Goal: Information Seeking & Learning: Find specific fact

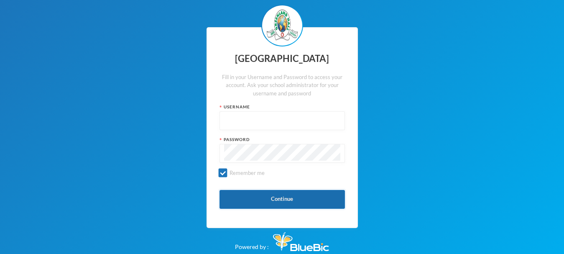
type input "glhc51"
click at [292, 201] on button "Continue" at bounding box center [282, 199] width 125 height 19
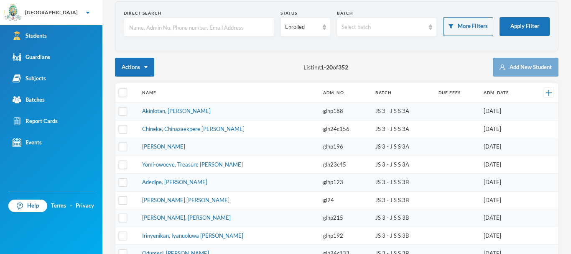
scroll to position [32, 0]
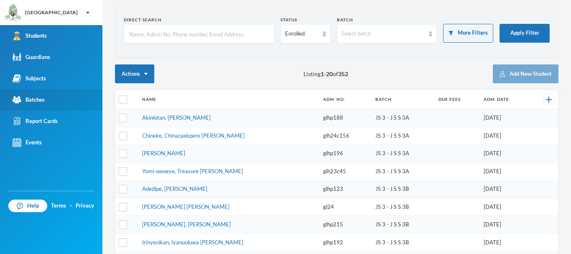
click at [31, 100] on div "Batches" at bounding box center [29, 99] width 32 height 9
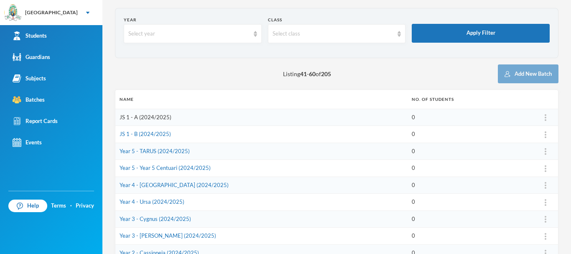
click at [154, 115] on link "JS 1 - A (2024/2025)" at bounding box center [146, 117] width 52 height 7
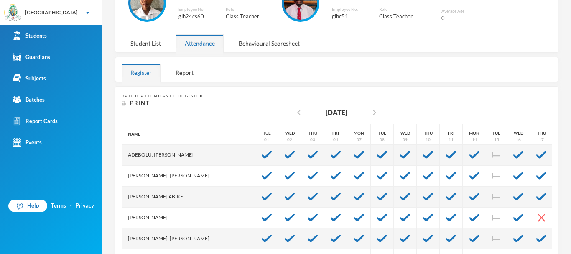
scroll to position [178, 0]
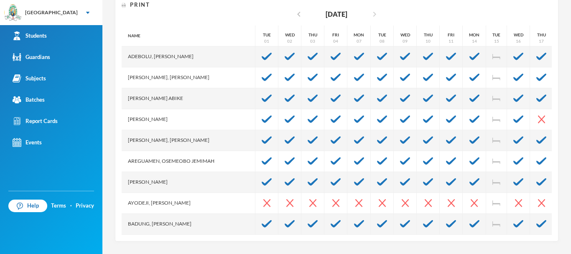
click at [370, 12] on icon "chevron_right" at bounding box center [375, 14] width 10 height 10
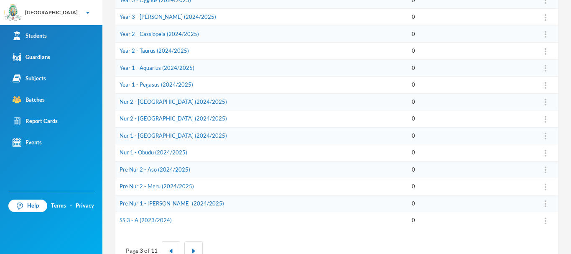
scroll to position [277, 0]
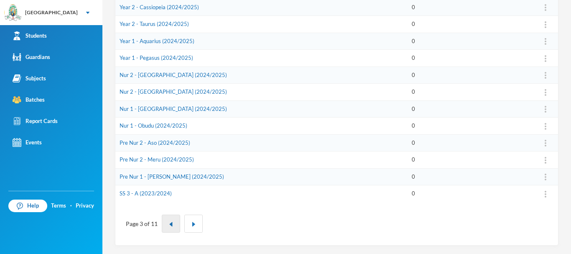
click at [169, 225] on img "button" at bounding box center [171, 224] width 5 height 5
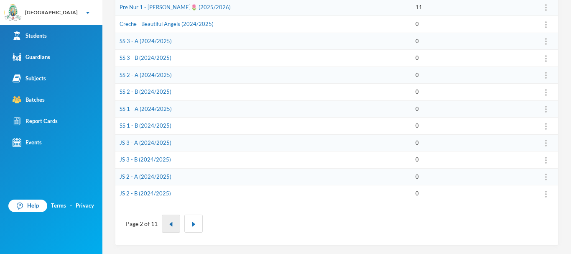
click at [166, 223] on button "button" at bounding box center [171, 223] width 18 height 18
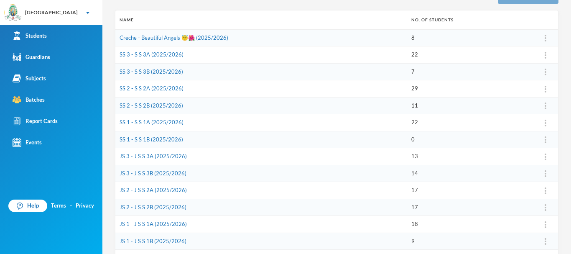
scroll to position [114, 0]
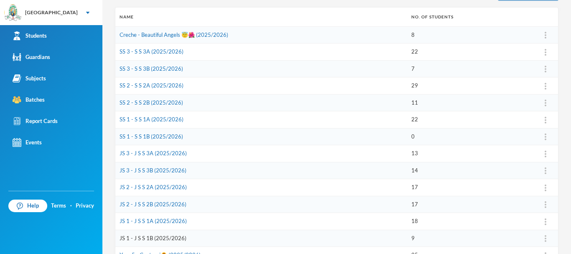
click at [152, 235] on link "JS 1 - J S S 1B (2025/2026)" at bounding box center [153, 238] width 67 height 7
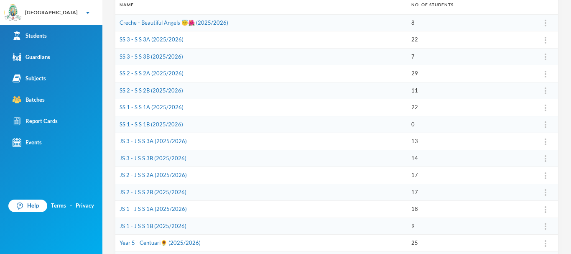
scroll to position [125, 0]
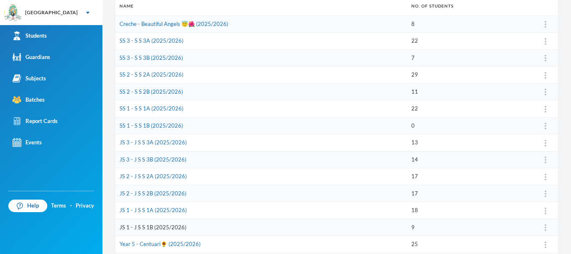
click at [159, 224] on link "JS 1 - J S S 1B (2025/2026)" at bounding box center [153, 227] width 67 height 7
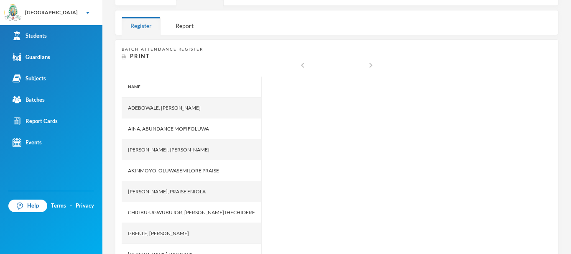
scroll to position [128, 0]
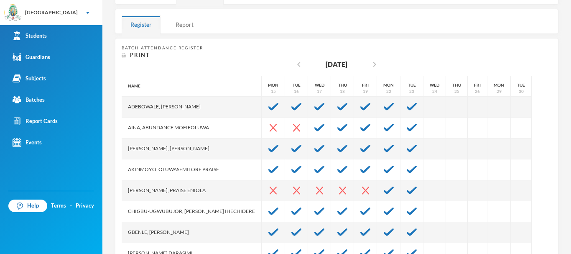
click at [184, 26] on div "Report" at bounding box center [185, 24] width 36 height 18
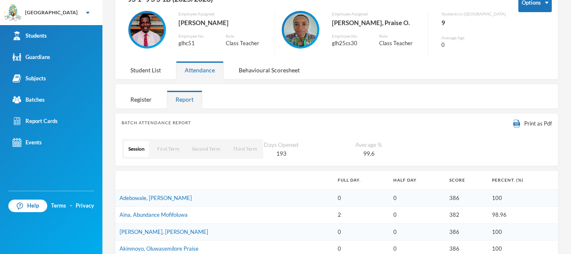
scroll to position [54, 0]
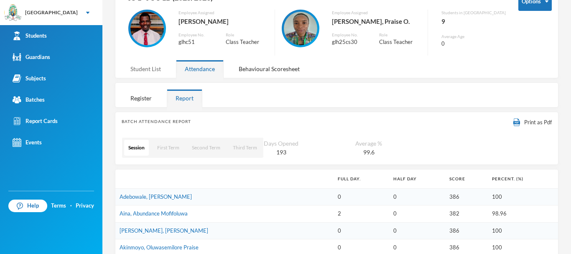
click at [148, 66] on div "Student List" at bounding box center [146, 69] width 48 height 18
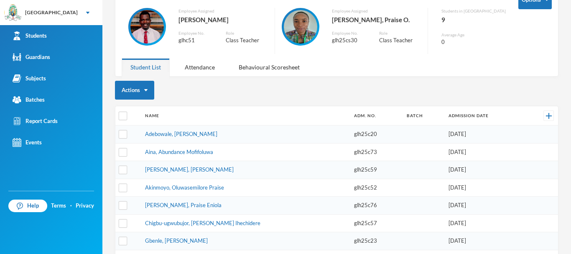
scroll to position [5, 0]
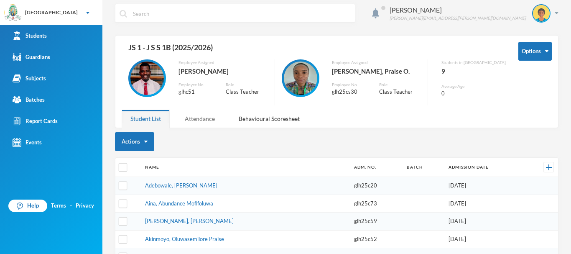
click at [202, 117] on div "Attendance" at bounding box center [200, 119] width 48 height 18
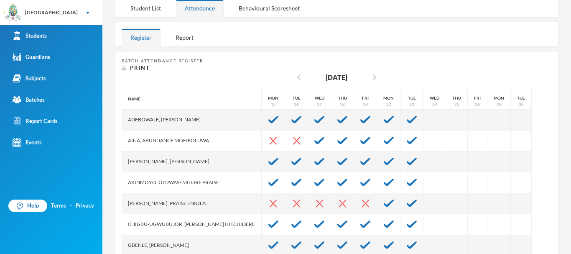
scroll to position [102, 0]
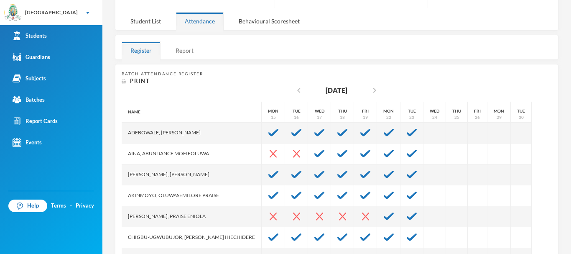
click at [186, 50] on div "Report" at bounding box center [185, 50] width 36 height 18
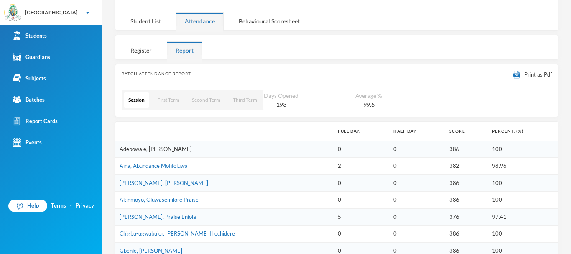
click at [153, 148] on link "Adebowale, [PERSON_NAME]" at bounding box center [156, 149] width 72 height 7
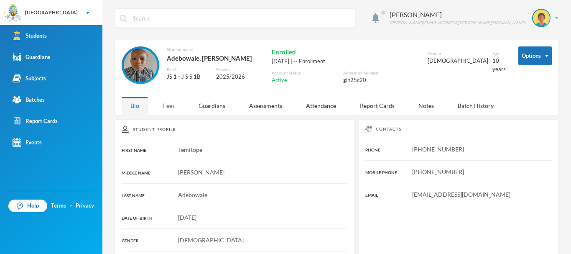
click at [167, 110] on div "Fees" at bounding box center [168, 106] width 29 height 18
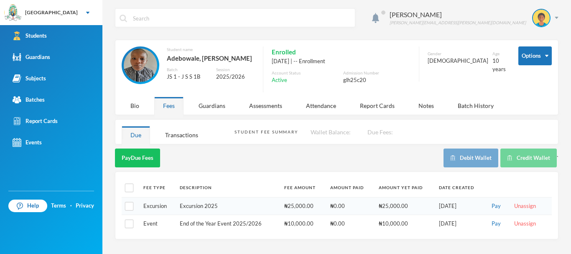
click at [297, 150] on div "Gabriel Olujimi [EMAIL_ADDRESS][PERSON_NAME][DOMAIN_NAME] Options Student name …" at bounding box center [336, 127] width 469 height 254
click at [176, 136] on div "Transactions" at bounding box center [181, 135] width 51 height 18
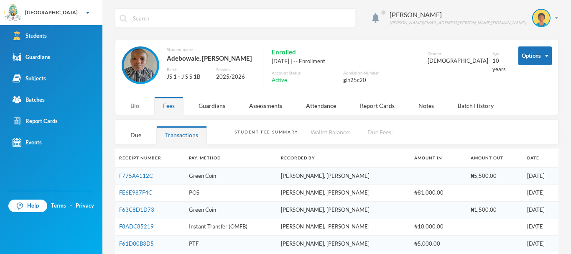
click at [130, 109] on div "Bio" at bounding box center [135, 106] width 26 height 18
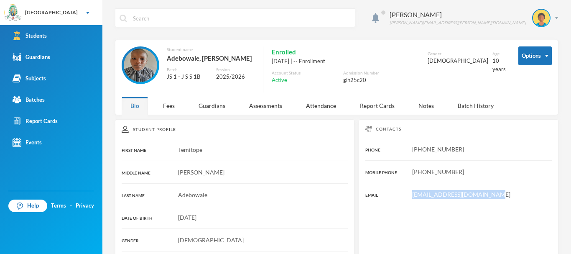
drag, startPoint x: 488, startPoint y: 199, endPoint x: 408, endPoint y: 200, distance: 79.5
click at [408, 199] on div "[EMAIL_ADDRESS][DOMAIN_NAME]" at bounding box center [458, 194] width 186 height 9
copy span "[EMAIL_ADDRESS][DOMAIN_NAME]"
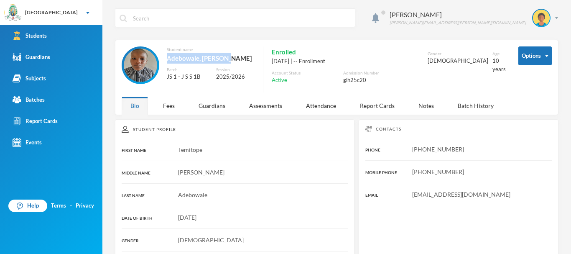
drag, startPoint x: 166, startPoint y: 57, endPoint x: 227, endPoint y: 59, distance: 60.2
click at [227, 59] on div "Adebowale, [PERSON_NAME]" at bounding box center [211, 58] width 88 height 11
copy div "[PERSON_NAME]"
click at [259, 92] on div "Student name [PERSON_NAME], [PERSON_NAME] JS 1 - J S S 1B Session 2025/2026 Enr…" at bounding box center [314, 69] width 384 height 46
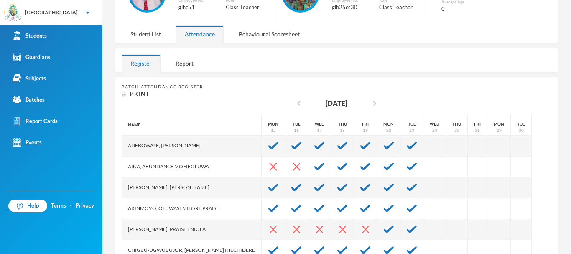
scroll to position [90, 0]
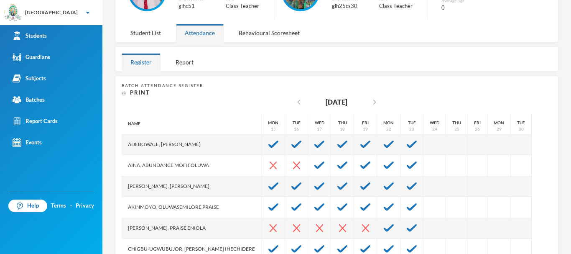
drag, startPoint x: 187, startPoint y: 145, endPoint x: 215, endPoint y: 149, distance: 27.9
click at [215, 149] on div "Adebowale, [PERSON_NAME]" at bounding box center [192, 144] width 140 height 21
click at [228, 143] on div "Adebowale, [PERSON_NAME]" at bounding box center [192, 144] width 140 height 21
drag, startPoint x: 228, startPoint y: 143, endPoint x: 188, endPoint y: 139, distance: 40.0
click at [188, 139] on div "Adebowale, [PERSON_NAME]" at bounding box center [192, 144] width 140 height 21
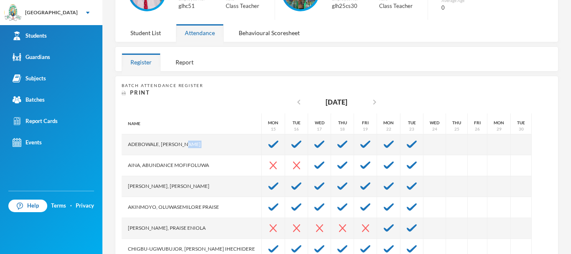
copy div "[PERSON_NAME]"
click at [176, 62] on div "Report" at bounding box center [185, 62] width 36 height 18
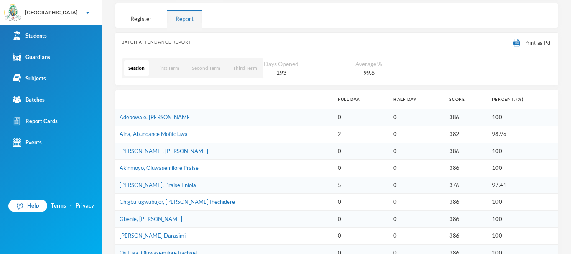
scroll to position [135, 0]
click at [148, 133] on link "Aina, Abundance Mofifoluwa" at bounding box center [154, 133] width 68 height 7
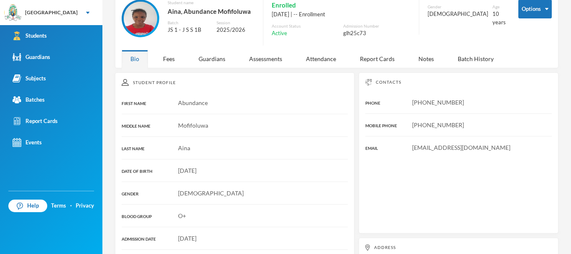
scroll to position [135, 0]
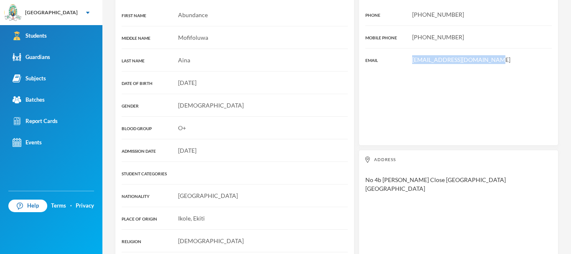
drag, startPoint x: 487, startPoint y: 61, endPoint x: 408, endPoint y: 64, distance: 79.5
click at [408, 64] on div "Contacts PHONE [PHONE_NUMBER] MOBILE PHONE [PHONE_NUMBER] EMAIL [EMAIL_ADDRESS]…" at bounding box center [459, 65] width 200 height 161
copy span "[EMAIL_ADDRESS][DOMAIN_NAME]"
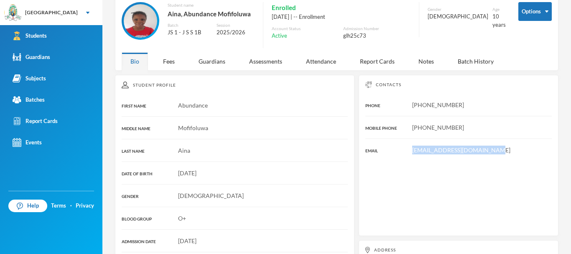
scroll to position [43, 0]
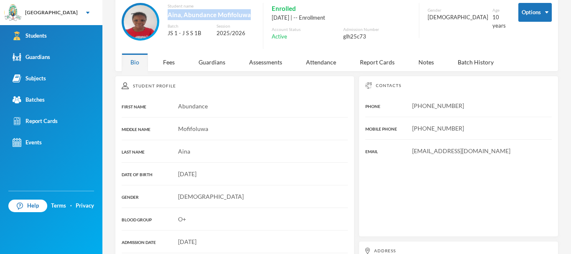
drag, startPoint x: 170, startPoint y: 17, endPoint x: 250, endPoint y: 14, distance: 79.5
click at [250, 14] on div "Aina, Abundance Mofifoluwa" at bounding box center [211, 14] width 87 height 11
copy div "Aina, Abundance Mofifoluwa"
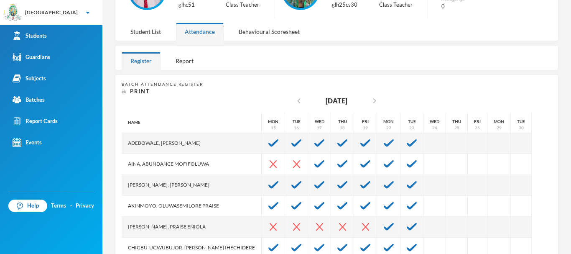
scroll to position [95, 0]
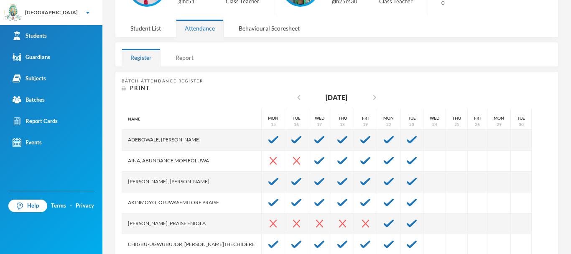
click at [185, 54] on div "Report" at bounding box center [185, 58] width 36 height 18
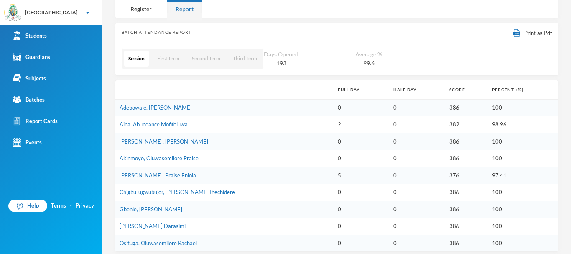
scroll to position [150, 0]
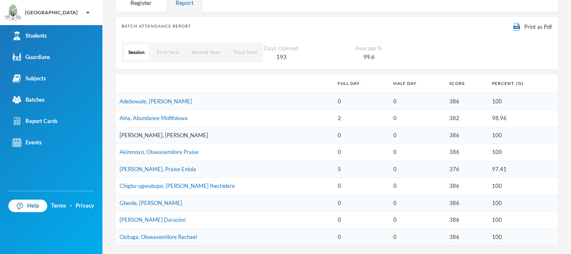
click at [159, 135] on link "[PERSON_NAME], [PERSON_NAME]" at bounding box center [164, 135] width 89 height 7
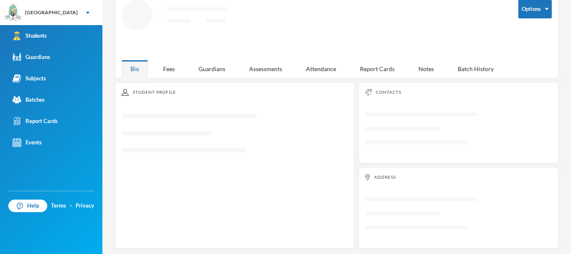
scroll to position [150, 0]
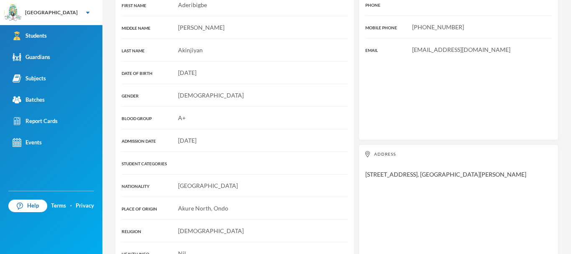
click at [432, 50] on div "Contacts PHONE MOBILE PHONE [PHONE_NUMBER] EMAIL [EMAIL_ADDRESS][DOMAIN_NAME]" at bounding box center [459, 57] width 200 height 166
drag, startPoint x: 484, startPoint y: 43, endPoint x: 405, endPoint y: 49, distance: 78.9
click at [405, 49] on div "Contacts PHONE MOBILE PHONE [PHONE_NUMBER] EMAIL [EMAIL_ADDRESS][DOMAIN_NAME]" at bounding box center [459, 57] width 200 height 166
copy span "[EMAIL_ADDRESS][DOMAIN_NAME]"
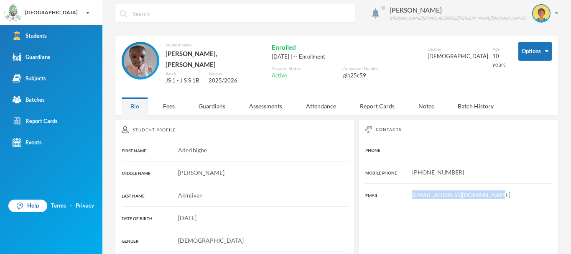
scroll to position [0, 0]
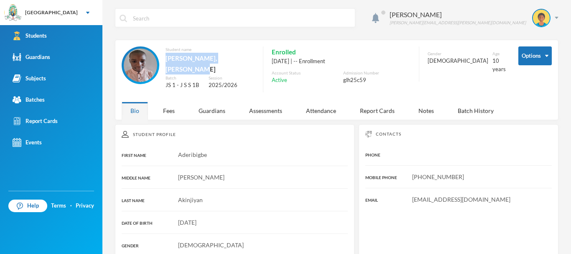
drag, startPoint x: 170, startPoint y: 58, endPoint x: 254, endPoint y: 60, distance: 83.6
click at [254, 60] on div "Student name [PERSON_NAME], [PERSON_NAME] JS 1 - J S S 1B Session 2025/2026" at bounding box center [188, 71] width 133 height 51
copy div "[PERSON_NAME], [PERSON_NAME]"
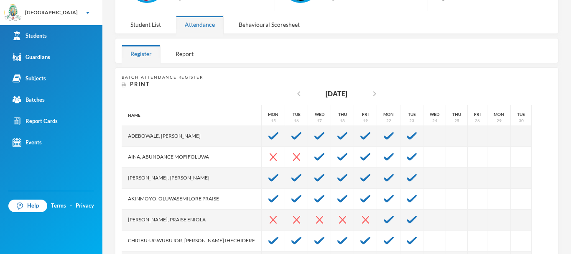
scroll to position [106, 0]
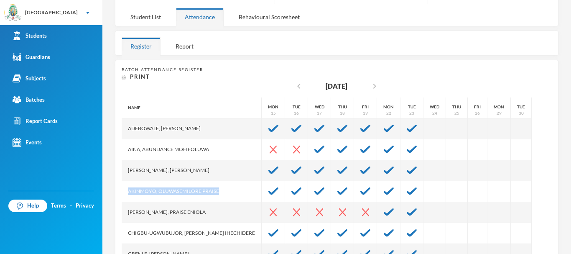
drag, startPoint x: 220, startPoint y: 190, endPoint x: 118, endPoint y: 194, distance: 101.3
click at [118, 194] on div "Batch Attendance Register Print chevron_left [DATE] chevron_right Name [PERSON_…" at bounding box center [337, 186] width 444 height 253
copy div "Akinmoyo, Oluwasemilore Praise"
click at [228, 188] on div "Akinmoyo, Oluwasemilore Praise" at bounding box center [192, 191] width 140 height 21
click at [185, 194] on div "Akinmoyo, Oluwasemilore Praise" at bounding box center [192, 191] width 140 height 21
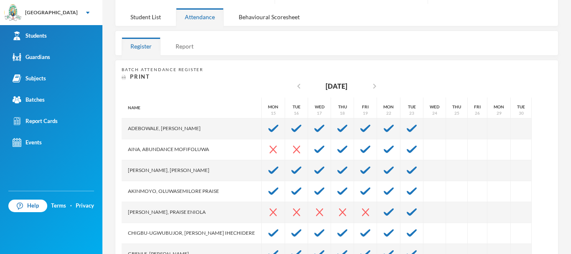
click at [181, 51] on div "Report" at bounding box center [185, 46] width 36 height 18
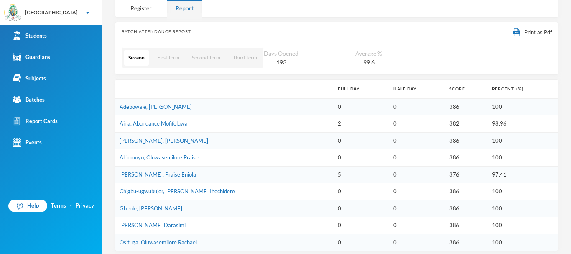
scroll to position [150, 0]
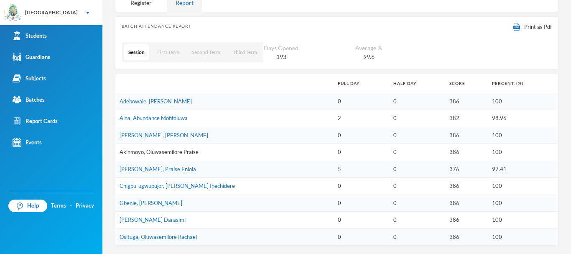
click at [167, 152] on link "Akinmoyo, Oluwasemilore Praise" at bounding box center [159, 151] width 79 height 7
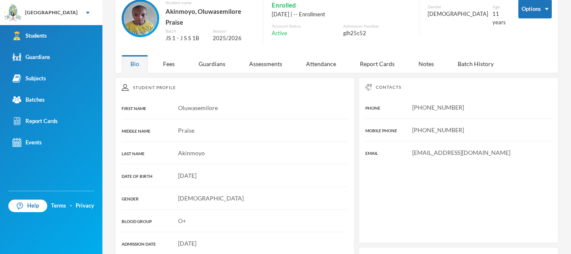
scroll to position [155, 0]
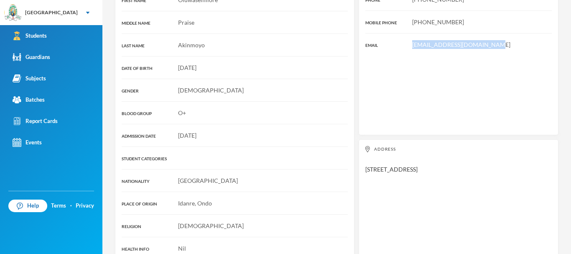
drag, startPoint x: 485, startPoint y: 49, endPoint x: 398, endPoint y: 45, distance: 87.0
click at [398, 45] on div "Contacts PHONE [PHONE_NUMBER] MOBILE PHONE [PHONE_NUMBER] EMAIL [EMAIL_ADDRESS]…" at bounding box center [459, 52] width 200 height 166
copy span "[EMAIL_ADDRESS][DOMAIN_NAME]"
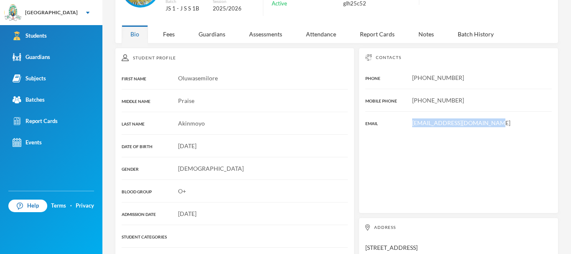
scroll to position [0, 0]
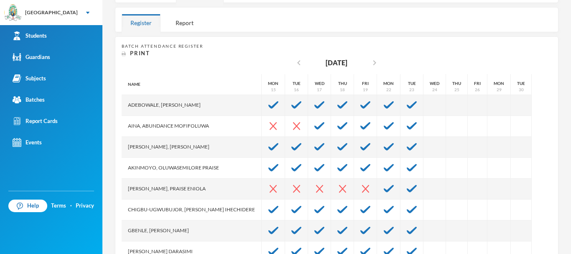
scroll to position [148, 0]
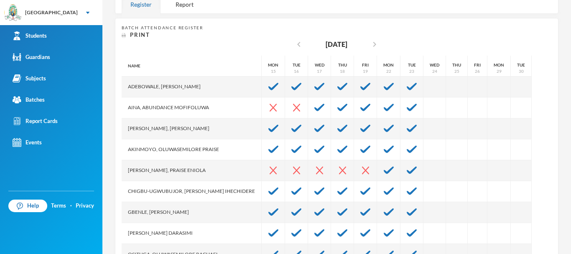
drag, startPoint x: 220, startPoint y: 168, endPoint x: 119, endPoint y: 167, distance: 101.2
click at [119, 167] on div "Batch Attendance Register Print chevron_left [DATE] chevron_right Name [PERSON_…" at bounding box center [337, 144] width 444 height 253
copy div "[PERSON_NAME], Praise Eniola"
click at [182, 5] on div "Report" at bounding box center [185, 4] width 36 height 18
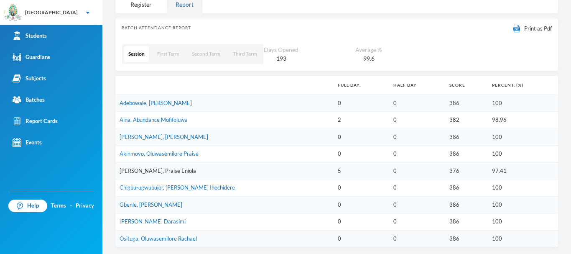
click at [164, 169] on link "[PERSON_NAME], Praise Eniola" at bounding box center [158, 170] width 77 height 7
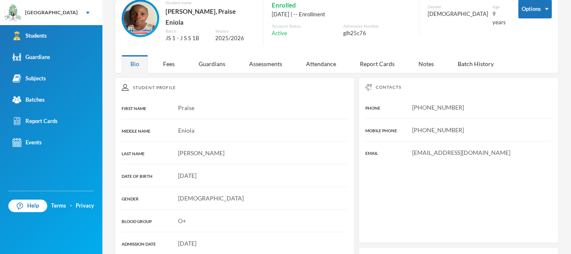
scroll to position [148, 0]
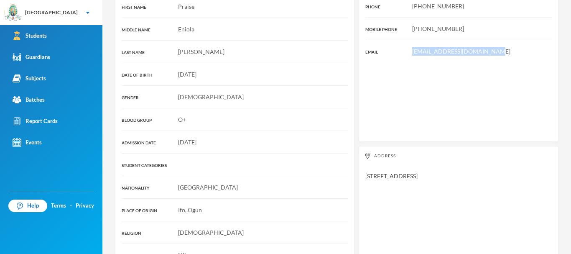
drag, startPoint x: 484, startPoint y: 46, endPoint x: 403, endPoint y: 51, distance: 80.8
click at [403, 51] on div "Contacts PHONE [PHONE_NUMBER] MOBILE PHONE [PHONE_NUMBER] EMAIL [EMAIL_ADDRESS]…" at bounding box center [459, 59] width 200 height 166
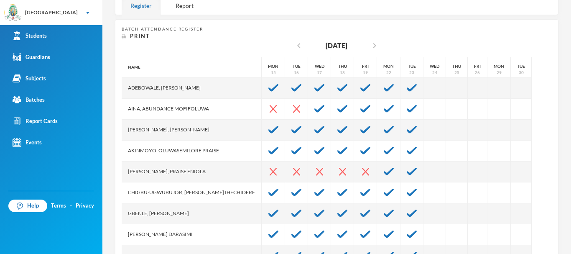
scroll to position [151, 0]
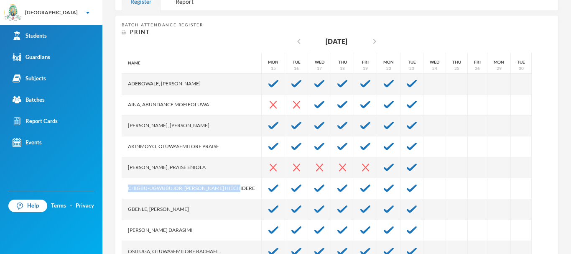
drag, startPoint x: 245, startPoint y: 186, endPoint x: 126, endPoint y: 184, distance: 118.8
click at [126, 184] on div "Chigbu-ugwubujor, [PERSON_NAME] Ihechidere" at bounding box center [192, 188] width 140 height 21
click at [534, 147] on div "Name [PERSON_NAME], [PERSON_NAME], [PERSON_NAME], [PERSON_NAME], Oluwasemilore …" at bounding box center [337, 157] width 430 height 209
click at [185, 5] on div "Report" at bounding box center [185, 1] width 36 height 18
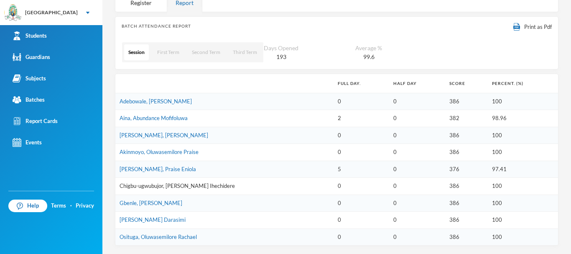
click at [204, 184] on link "Chigbu-ugwubujor, [PERSON_NAME] Ihechidere" at bounding box center [177, 185] width 115 height 7
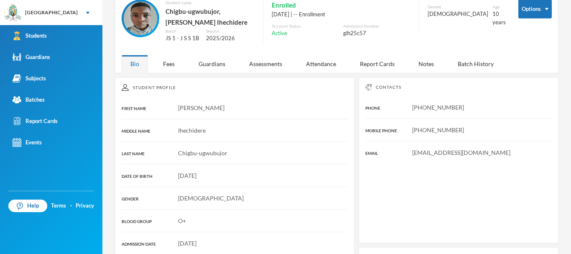
scroll to position [150, 0]
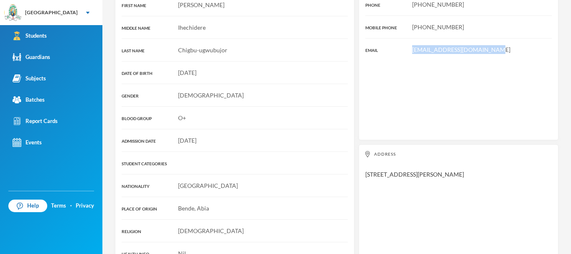
drag, startPoint x: 485, startPoint y: 50, endPoint x: 405, endPoint y: 51, distance: 80.3
click at [405, 51] on div "[EMAIL_ADDRESS][DOMAIN_NAME]" at bounding box center [458, 49] width 186 height 9
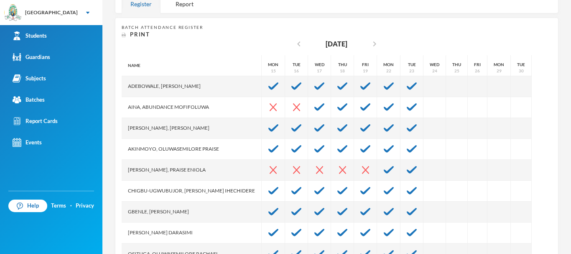
scroll to position [153, 0]
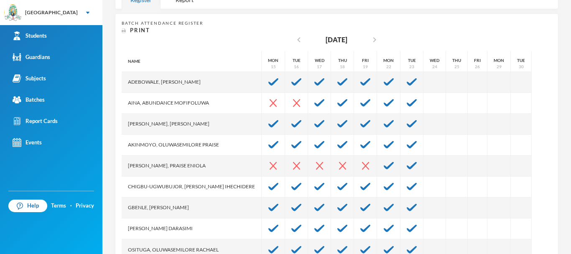
drag, startPoint x: 200, startPoint y: 206, endPoint x: 125, endPoint y: 207, distance: 74.4
click at [125, 207] on div "Gbenle, [PERSON_NAME]" at bounding box center [192, 207] width 140 height 21
click at [184, 2] on div "Report" at bounding box center [185, 0] width 36 height 18
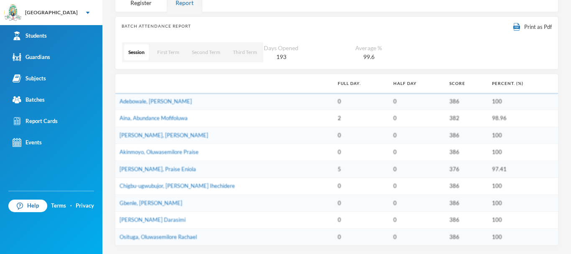
scroll to position [150, 0]
click at [169, 204] on link "Gbenle, [PERSON_NAME]" at bounding box center [151, 202] width 63 height 7
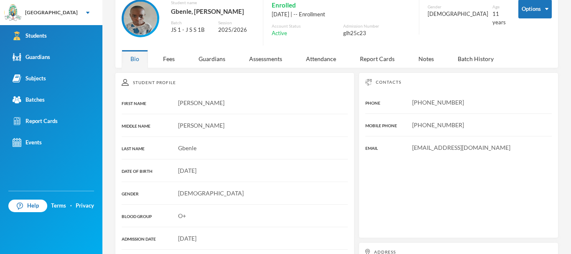
scroll to position [150, 0]
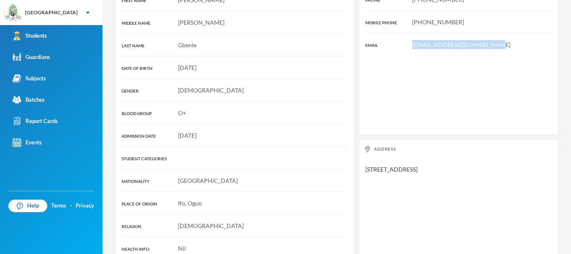
drag, startPoint x: 484, startPoint y: 45, endPoint x: 399, endPoint y: 45, distance: 84.9
click at [399, 45] on div "[EMAIL_ADDRESS][DOMAIN_NAME]" at bounding box center [458, 44] width 186 height 9
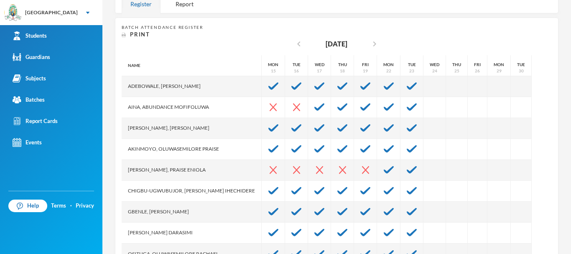
scroll to position [153, 0]
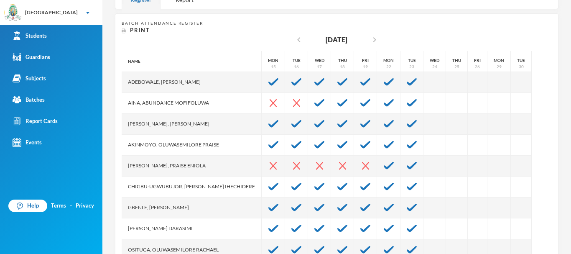
drag, startPoint x: 126, startPoint y: 229, endPoint x: 226, endPoint y: 228, distance: 99.9
click at [226, 228] on div "[PERSON_NAME] Darasimi" at bounding box center [192, 228] width 140 height 21
click at [182, 2] on div "Report" at bounding box center [185, 0] width 36 height 18
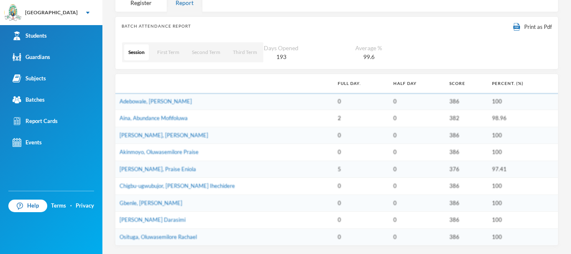
scroll to position [150, 0]
click at [178, 217] on link "[PERSON_NAME] Darasimi" at bounding box center [153, 219] width 66 height 7
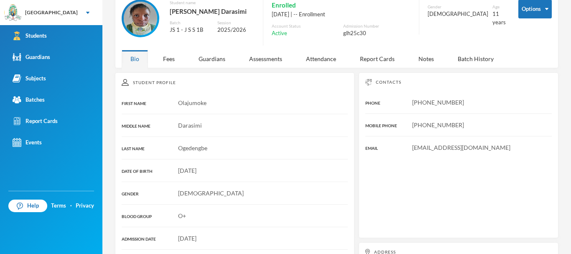
scroll to position [155, 0]
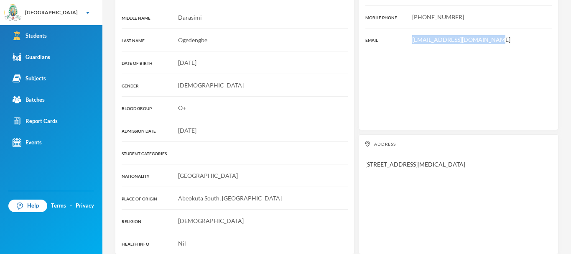
drag, startPoint x: 485, startPoint y: 54, endPoint x: 399, endPoint y: 53, distance: 86.6
click at [399, 53] on div "Contacts PHONE [PHONE_NUMBER] MOBILE PHONE [PHONE_NUMBER] EMAIL [EMAIL_ADDRESS]…" at bounding box center [459, 47] width 200 height 166
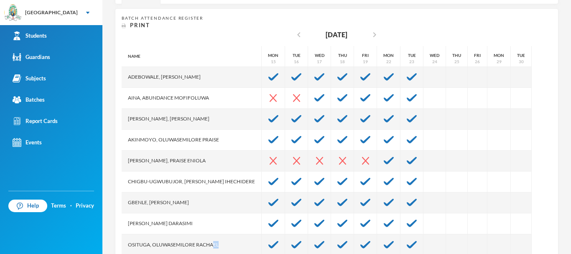
scroll to position [178, 0]
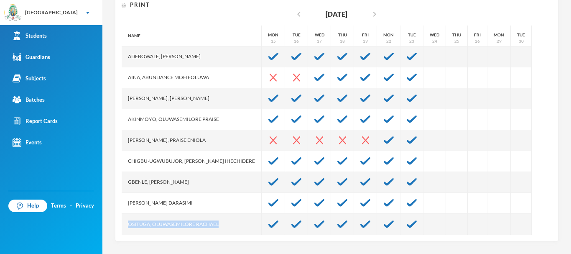
drag, startPoint x: 220, startPoint y: 245, endPoint x: 122, endPoint y: 241, distance: 98.4
click at [122, 241] on div "Batch Attendance Register Print chevron_left [DATE] chevron_right Name [PERSON_…" at bounding box center [337, 114] width 444 height 253
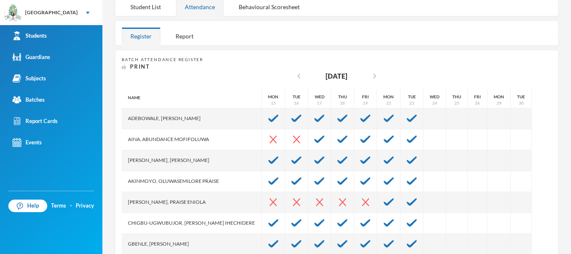
scroll to position [112, 0]
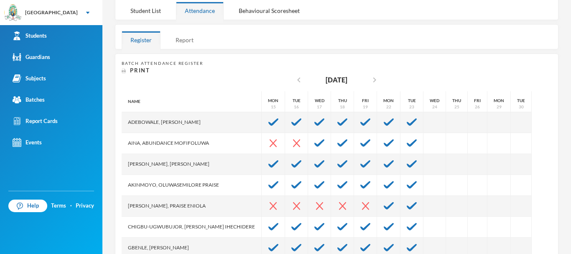
click at [184, 38] on div "Report" at bounding box center [185, 40] width 36 height 18
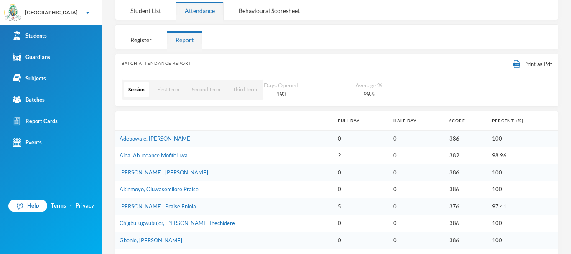
scroll to position [150, 0]
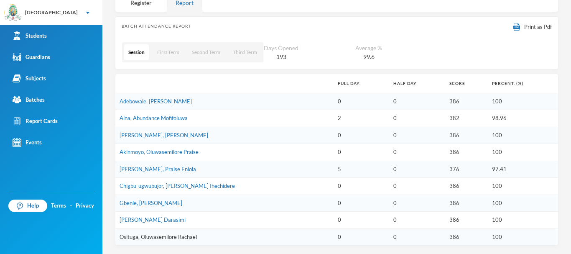
click at [186, 237] on link "Osituga, Oluwasemilore Rachael" at bounding box center [158, 236] width 77 height 7
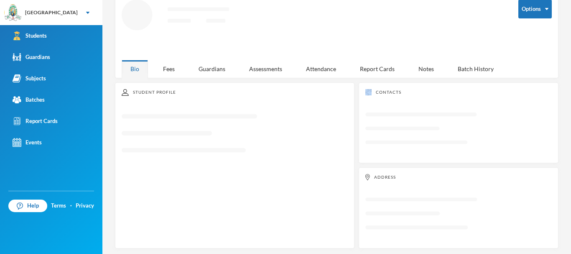
scroll to position [150, 0]
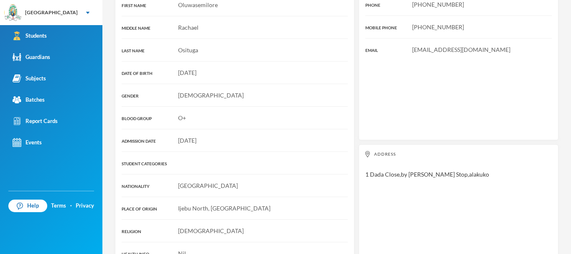
click at [477, 144] on div "Address [STREET_ADDRESS],by [PERSON_NAME] Stop,alakuko" at bounding box center [459, 204] width 200 height 120
drag, startPoint x: 487, startPoint y: 40, endPoint x: 399, endPoint y: 37, distance: 88.3
click at [399, 37] on div "Contacts PHONE [PHONE_NUMBER] MOBILE PHONE [PHONE_NUMBER] EMAIL [EMAIL_ADDRESS]…" at bounding box center [459, 57] width 200 height 166
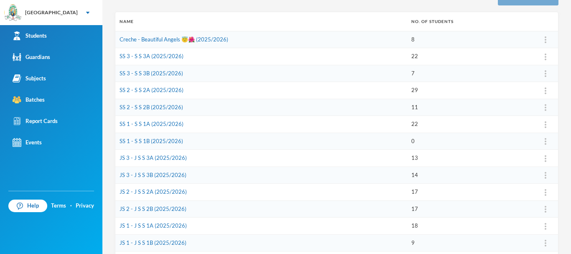
scroll to position [116, 0]
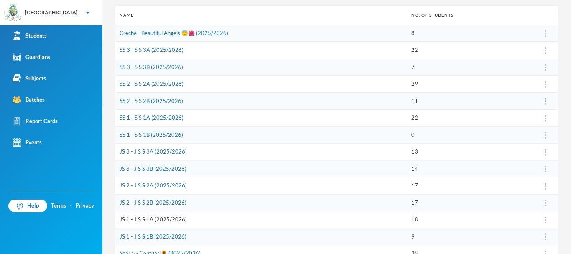
click at [158, 219] on link "JS 1 - J S S 1A (2025/2026)" at bounding box center [153, 219] width 67 height 7
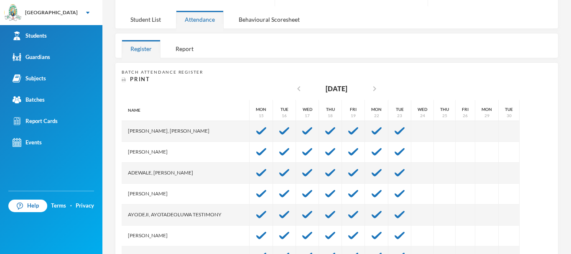
scroll to position [178, 0]
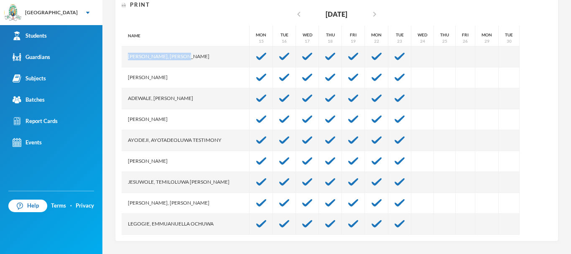
drag, startPoint x: 204, startPoint y: 56, endPoint x: 118, endPoint y: 61, distance: 86.3
click at [118, 61] on div "Batch Attendance Register Print chevron_left [DATE] chevron_right Name [PERSON_…" at bounding box center [337, 114] width 444 height 253
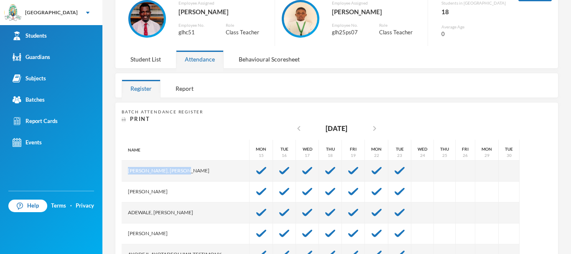
scroll to position [62, 0]
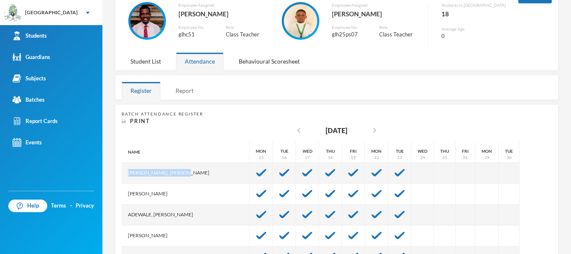
click at [181, 91] on div "Report" at bounding box center [185, 91] width 36 height 18
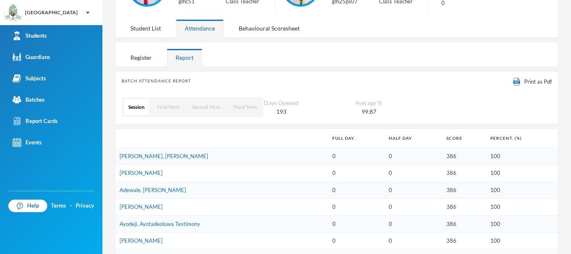
scroll to position [109, 0]
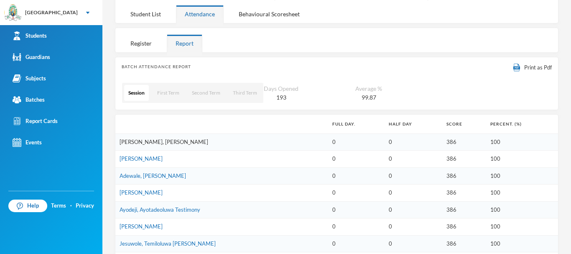
click at [150, 143] on link "[PERSON_NAME], [PERSON_NAME]" at bounding box center [164, 141] width 89 height 7
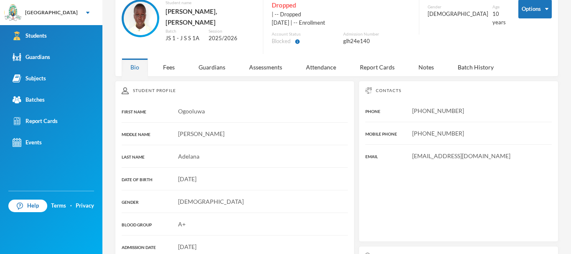
scroll to position [117, 0]
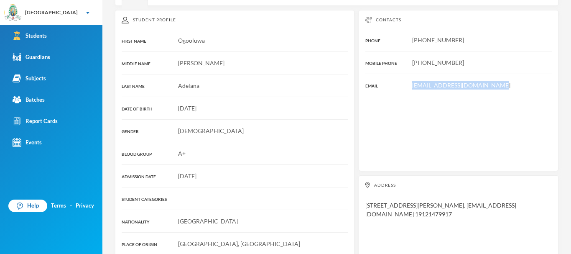
drag, startPoint x: 487, startPoint y: 84, endPoint x: 394, endPoint y: 84, distance: 92.8
click at [393, 86] on div "[EMAIL_ADDRESS][DOMAIN_NAME]" at bounding box center [458, 85] width 186 height 9
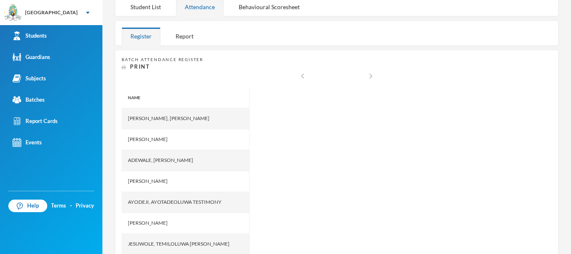
scroll to position [120, 0]
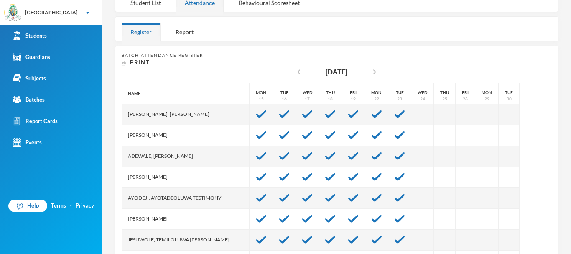
drag, startPoint x: 207, startPoint y: 135, endPoint x: 118, endPoint y: 135, distance: 89.1
click at [118, 135] on div "Batch Attendance Register Print chevron_left [DATE] chevron_right Name [PERSON_…" at bounding box center [337, 172] width 444 height 253
click at [188, 33] on div "Report" at bounding box center [185, 32] width 36 height 18
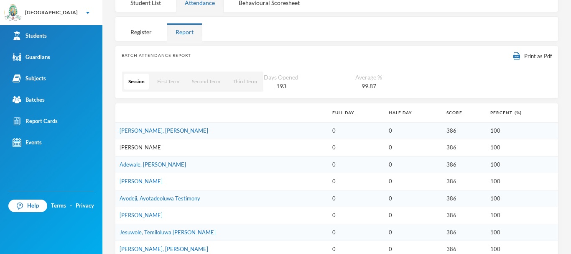
click at [163, 144] on link "[PERSON_NAME]" at bounding box center [141, 147] width 43 height 7
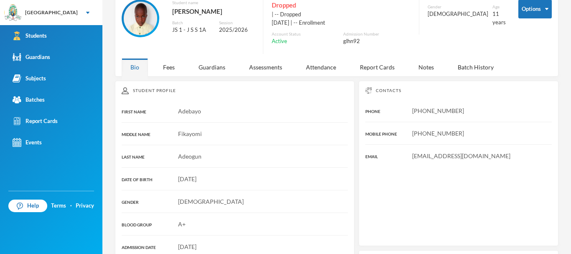
scroll to position [129, 0]
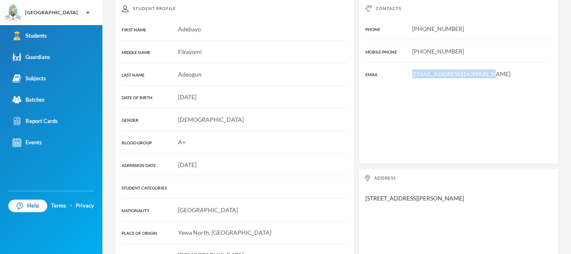
drag, startPoint x: 479, startPoint y: 74, endPoint x: 399, endPoint y: 66, distance: 80.3
click at [399, 66] on div "Contacts PHONE [PHONE_NUMBER] MOBILE PHONE [PHONE_NUMBER] EMAIL [EMAIL_ADDRESS]…" at bounding box center [459, 82] width 200 height 166
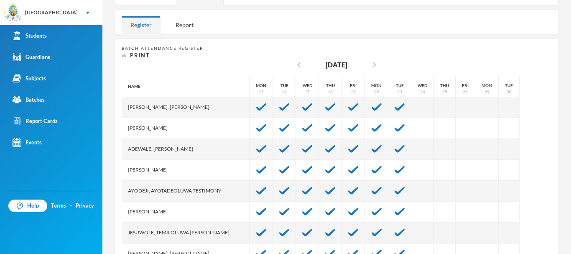
scroll to position [132, 0]
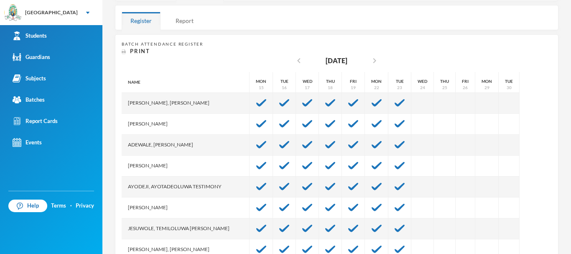
click at [186, 18] on div "Report" at bounding box center [185, 21] width 36 height 18
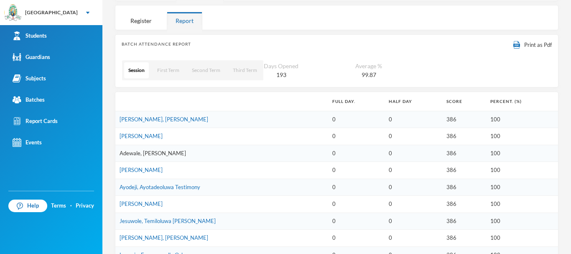
click at [158, 151] on link "Adewale, [PERSON_NAME]" at bounding box center [153, 153] width 66 height 7
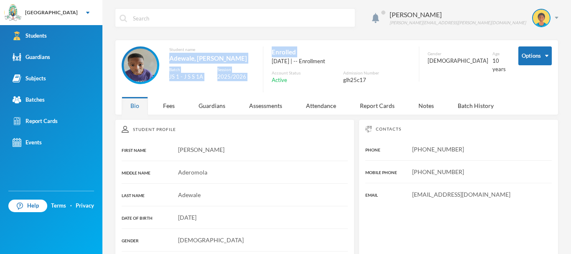
drag, startPoint x: 171, startPoint y: 57, endPoint x: 262, endPoint y: 60, distance: 91.2
click at [262, 60] on div "Student name Adewale, Anas Aderomola Batch JS 1 - J S S 1A Session 2025/2026 En…" at bounding box center [314, 69] width 384 height 46
click at [220, 83] on div "Session 2025/2026" at bounding box center [235, 75] width 37 height 18
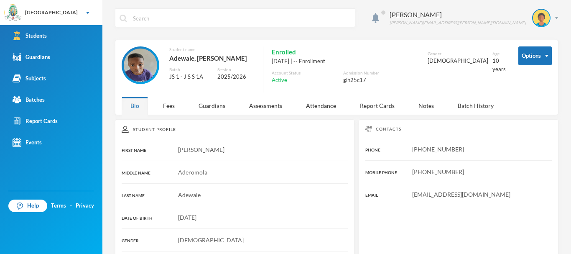
drag, startPoint x: 171, startPoint y: 58, endPoint x: 249, endPoint y: 56, distance: 78.2
click at [249, 56] on div "Adewale, [PERSON_NAME]" at bounding box center [211, 58] width 85 height 11
drag, startPoint x: 486, startPoint y: 197, endPoint x: 400, endPoint y: 199, distance: 85.7
click at [400, 199] on div "[EMAIL_ADDRESS][DOMAIN_NAME]" at bounding box center [458, 194] width 186 height 9
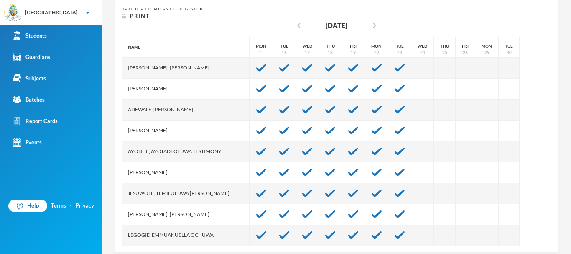
scroll to position [174, 0]
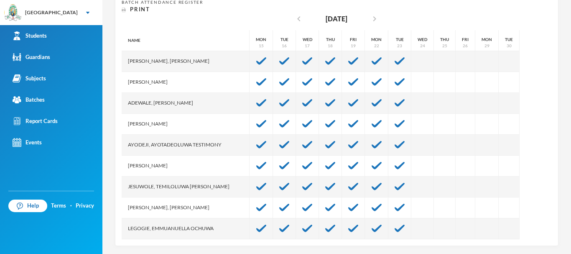
drag, startPoint x: 214, startPoint y: 125, endPoint x: 123, endPoint y: 124, distance: 91.2
click at [123, 124] on div "[PERSON_NAME]" at bounding box center [186, 124] width 128 height 21
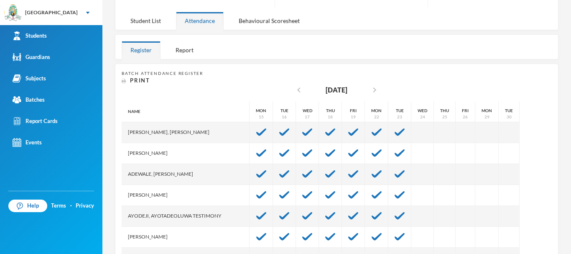
scroll to position [76, 0]
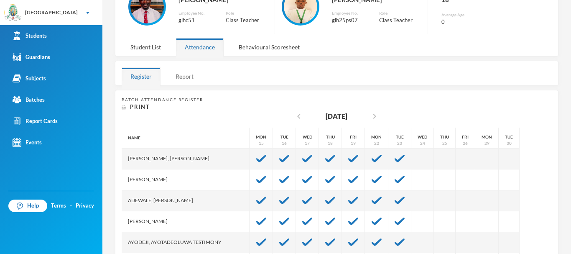
click at [183, 71] on div "Report" at bounding box center [185, 76] width 36 height 18
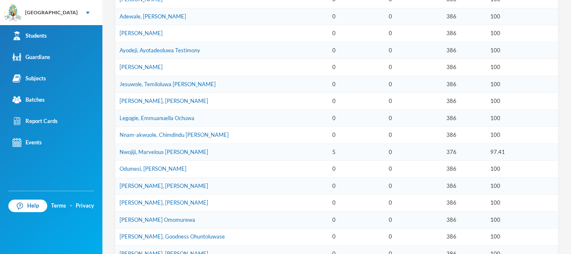
scroll to position [280, 0]
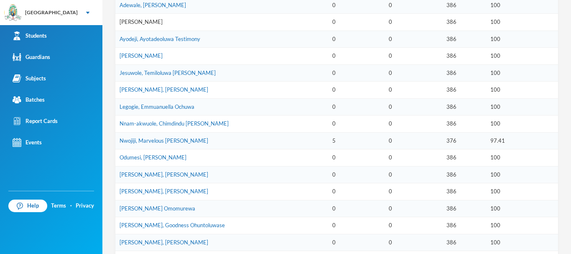
click at [162, 23] on link "[PERSON_NAME]" at bounding box center [141, 21] width 43 height 7
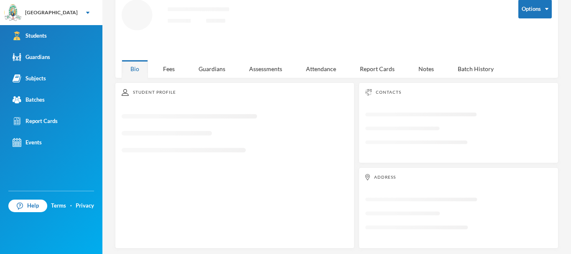
scroll to position [163, 0]
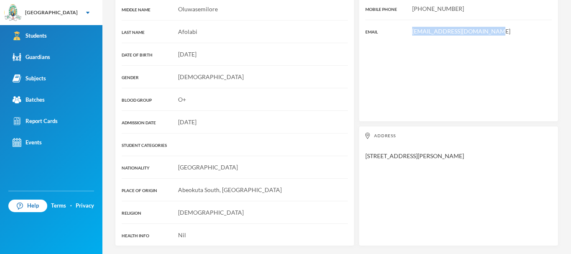
drag, startPoint x: 483, startPoint y: 35, endPoint x: 393, endPoint y: 51, distance: 91.8
click at [393, 51] on div "Contacts PHONE [PHONE_NUMBER] MOBILE PHONE [PHONE_NUMBER] EMAIL [EMAIL_ADDRESS]…" at bounding box center [459, 39] width 200 height 166
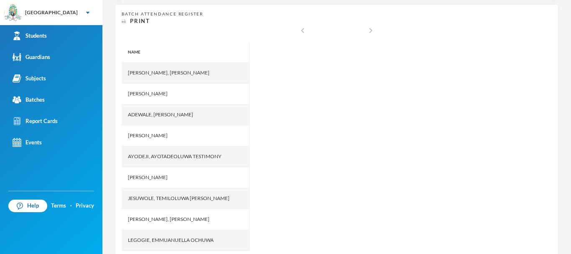
scroll to position [166, 0]
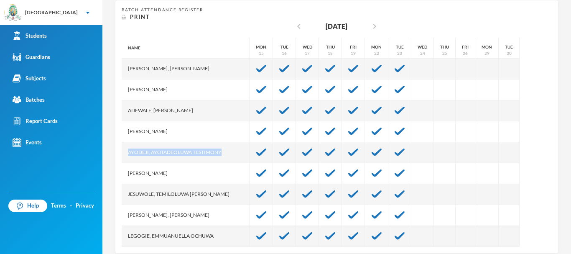
drag, startPoint x: 223, startPoint y: 151, endPoint x: 122, endPoint y: 148, distance: 101.7
click at [122, 148] on div "Ayodeji, Ayotadeoluwa Testimony" at bounding box center [186, 152] width 128 height 21
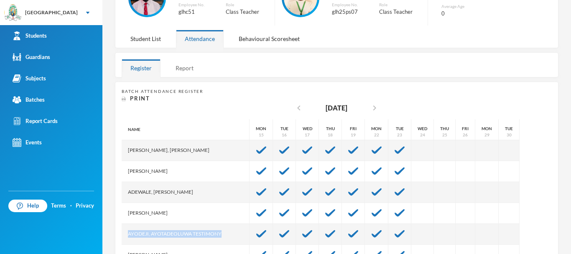
click at [186, 66] on div "Report" at bounding box center [185, 68] width 36 height 18
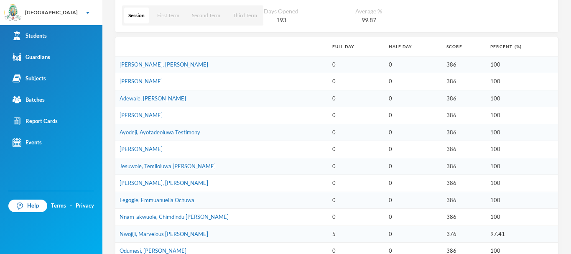
scroll to position [222, 0]
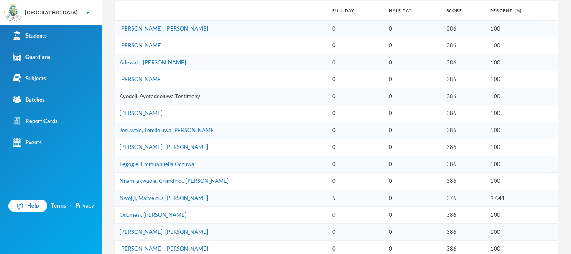
click at [155, 96] on link "Ayodeji, Ayotadeoluwa Testimony" at bounding box center [160, 96] width 81 height 7
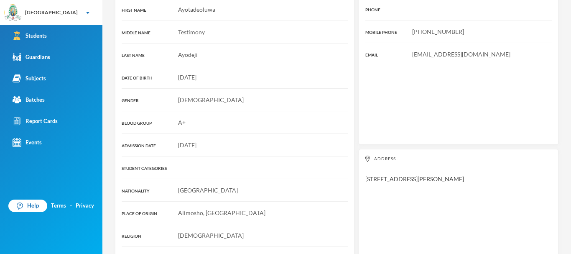
scroll to position [159, 0]
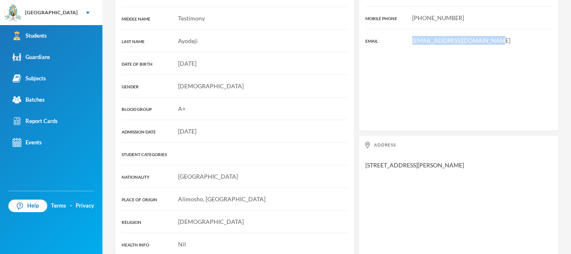
drag, startPoint x: 485, startPoint y: 43, endPoint x: 402, endPoint y: 59, distance: 84.0
click at [402, 59] on div "Contacts PHONE MOBILE PHONE [PHONE_NUMBER] EMAIL [EMAIL_ADDRESS][DOMAIN_NAME]" at bounding box center [459, 48] width 200 height 166
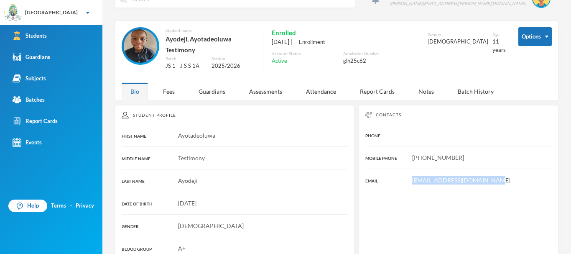
scroll to position [0, 0]
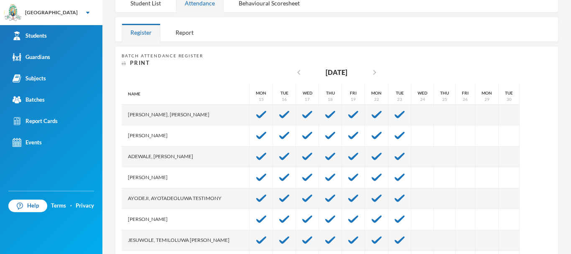
scroll to position [126, 0]
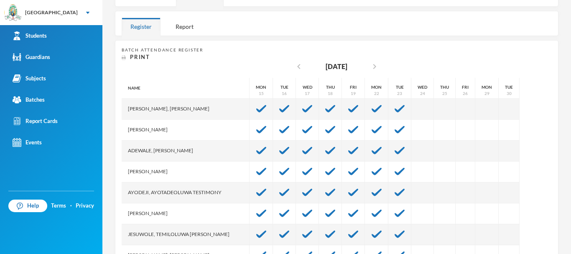
drag, startPoint x: 211, startPoint y: 212, endPoint x: 117, endPoint y: 215, distance: 94.5
click at [117, 215] on div "Batch Attendance Register Print chevron_left [DATE] chevron_right Name [PERSON_…" at bounding box center [337, 166] width 444 height 253
click at [183, 28] on div "Report" at bounding box center [185, 27] width 36 height 18
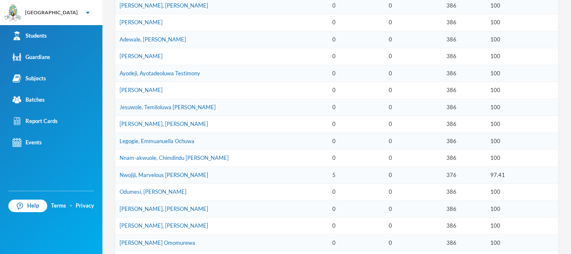
scroll to position [251, 0]
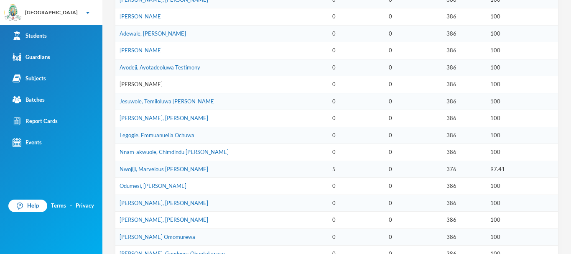
click at [163, 84] on link "[PERSON_NAME]" at bounding box center [141, 84] width 43 height 7
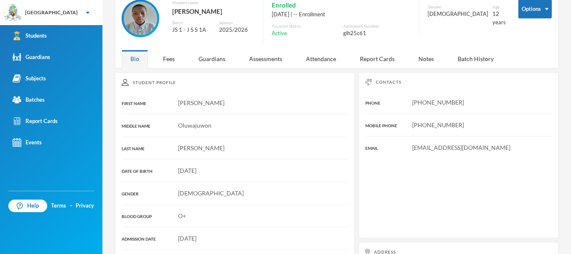
scroll to position [163, 0]
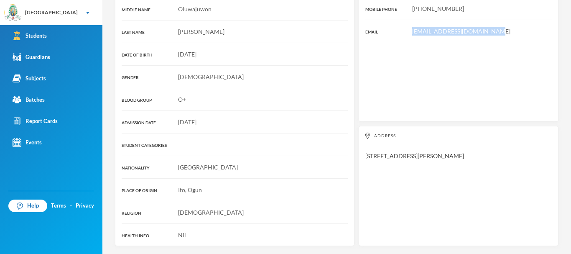
drag, startPoint x: 487, startPoint y: 33, endPoint x: 401, endPoint y: 27, distance: 86.3
click at [401, 27] on div "[EMAIL_ADDRESS][DOMAIN_NAME]" at bounding box center [458, 31] width 186 height 9
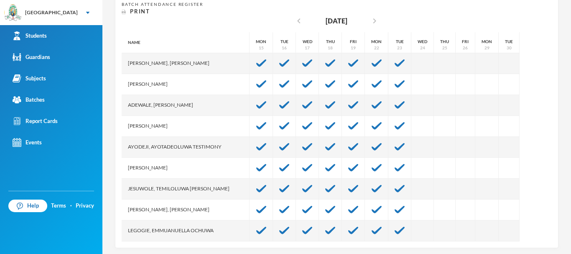
scroll to position [178, 0]
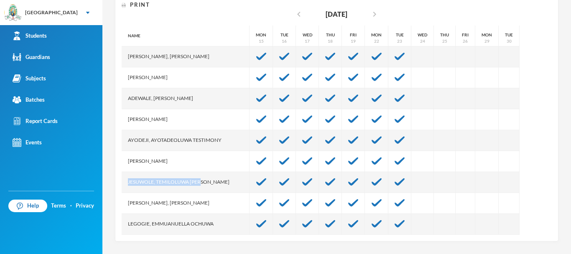
drag, startPoint x: 209, startPoint y: 184, endPoint x: 120, endPoint y: 182, distance: 89.5
click at [120, 182] on div "Batch Attendance Register Print chevron_left [DATE] chevron_right Name [PERSON_…" at bounding box center [337, 114] width 444 height 253
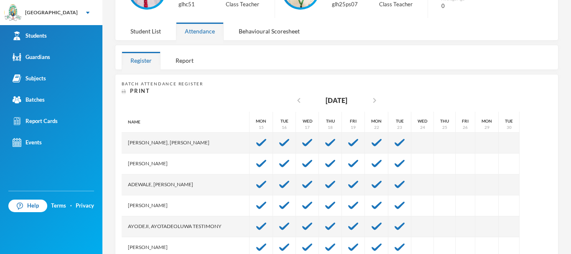
scroll to position [66, 0]
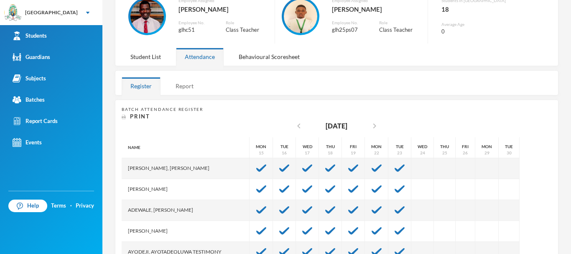
click at [186, 82] on div "Report" at bounding box center [185, 86] width 36 height 18
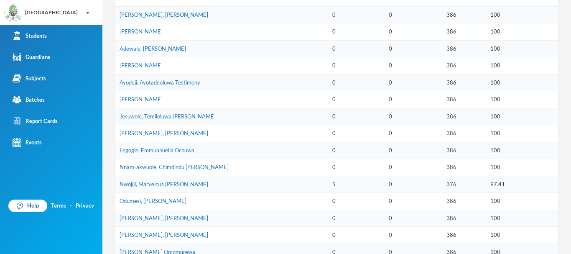
scroll to position [240, 0]
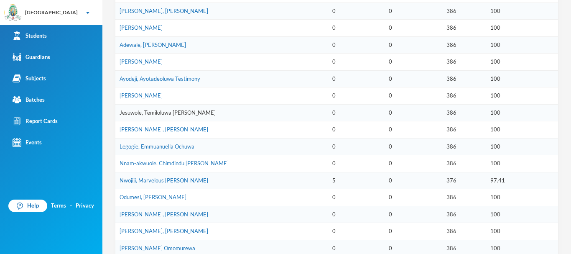
click at [184, 110] on link "Jesuwole, Temiloluwa [PERSON_NAME]" at bounding box center [168, 112] width 96 height 7
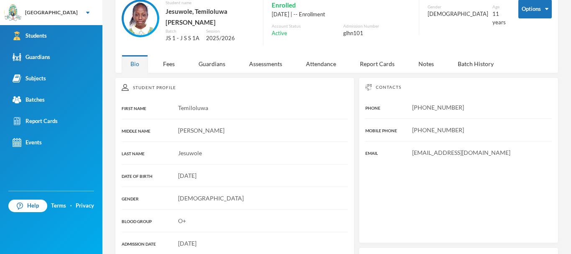
scroll to position [163, 0]
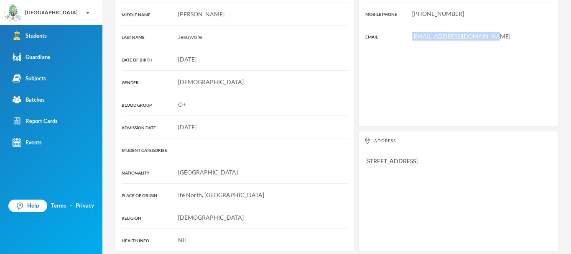
drag, startPoint x: 482, startPoint y: 31, endPoint x: 403, endPoint y: 30, distance: 78.2
click at [403, 32] on div "[EMAIL_ADDRESS][DOMAIN_NAME]" at bounding box center [458, 36] width 186 height 9
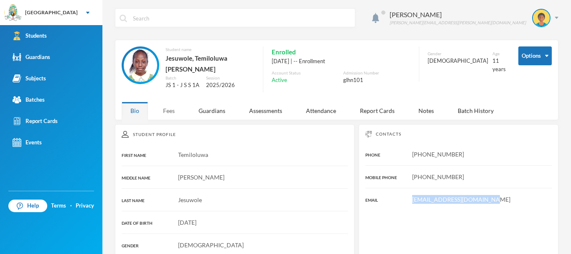
click at [174, 107] on div "Fees" at bounding box center [168, 111] width 29 height 18
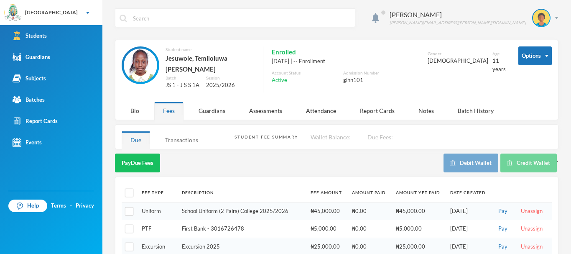
click at [184, 137] on div "Transactions" at bounding box center [181, 140] width 51 height 18
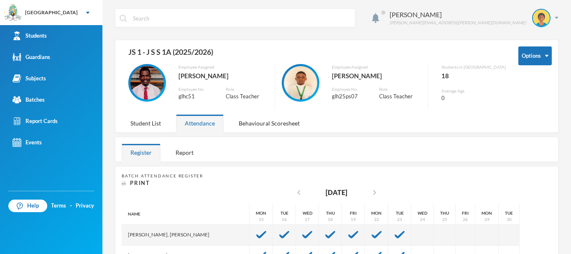
drag, startPoint x: 564, startPoint y: 104, endPoint x: 571, endPoint y: 97, distance: 9.8
click at [571, 97] on div "Gabriel Olujimi [EMAIL_ADDRESS][PERSON_NAME][DOMAIN_NAME] Options JS 1 - J S S …" at bounding box center [336, 127] width 469 height 254
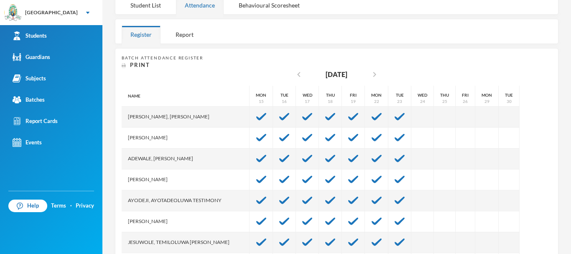
scroll to position [178, 0]
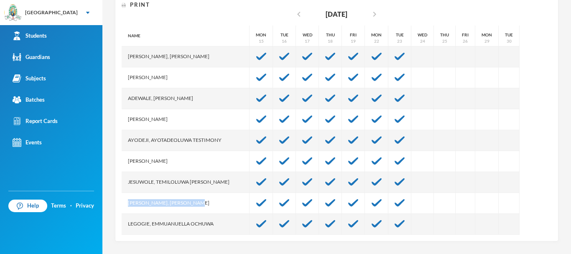
drag, startPoint x: 210, startPoint y: 202, endPoint x: 117, endPoint y: 206, distance: 92.5
click at [117, 206] on div "Batch Attendance Register Print chevron_left [DATE] chevron_right Name [PERSON_…" at bounding box center [337, 114] width 444 height 253
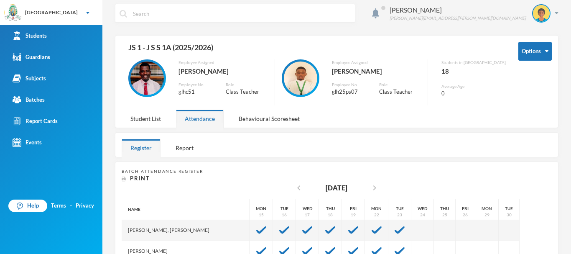
scroll to position [0, 0]
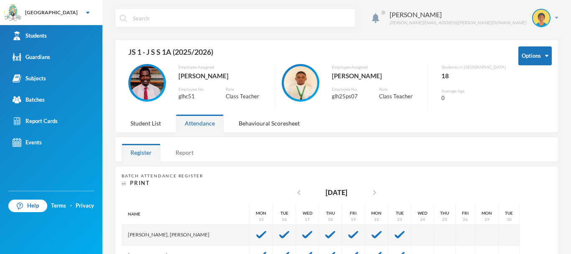
click at [184, 148] on div "Report" at bounding box center [185, 152] width 36 height 18
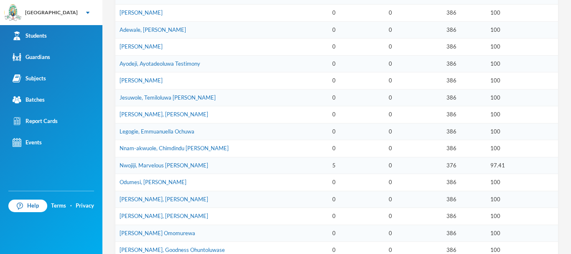
scroll to position [268, 0]
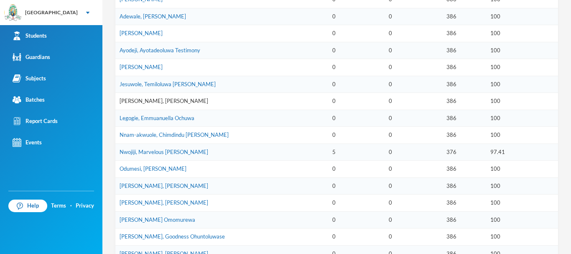
click at [151, 102] on link "[PERSON_NAME], [PERSON_NAME]" at bounding box center [164, 100] width 89 height 7
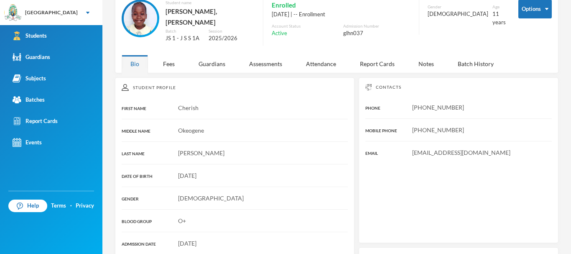
scroll to position [163, 0]
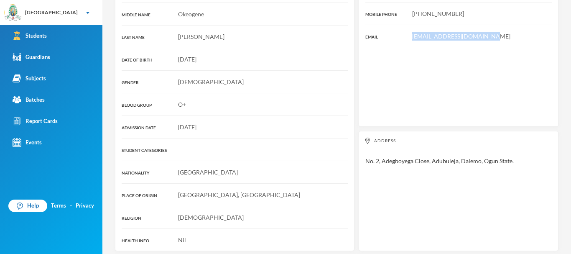
drag, startPoint x: 485, startPoint y: 29, endPoint x: 401, endPoint y: 30, distance: 83.2
click at [400, 32] on div "[EMAIL_ADDRESS][DOMAIN_NAME]" at bounding box center [458, 36] width 186 height 9
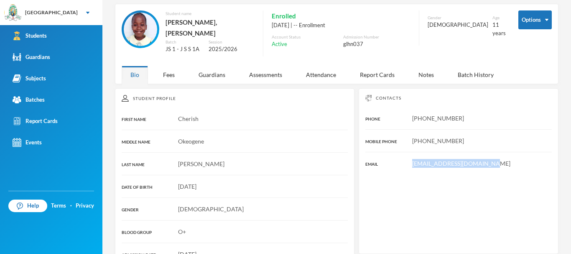
scroll to position [0, 0]
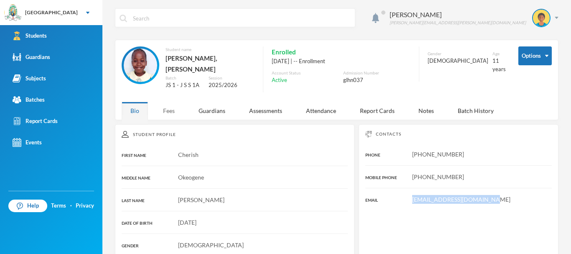
click at [164, 102] on div "Fees" at bounding box center [168, 111] width 29 height 18
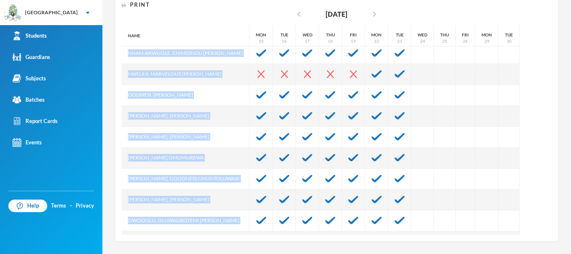
scroll to position [218, 0]
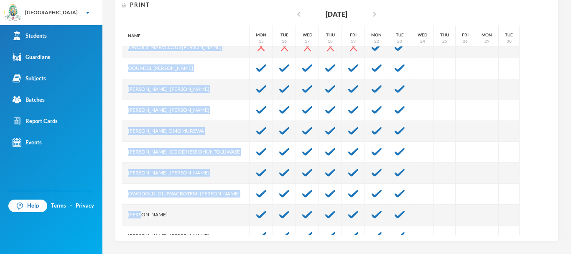
drag, startPoint x: 220, startPoint y: 227, endPoint x: 153, endPoint y: 219, distance: 67.8
click at [153, 219] on div "Name [PERSON_NAME], [PERSON_NAME], [PERSON_NAME] Fikayomi [PERSON_NAME], [PERSO…" at bounding box center [186, 26] width 128 height 439
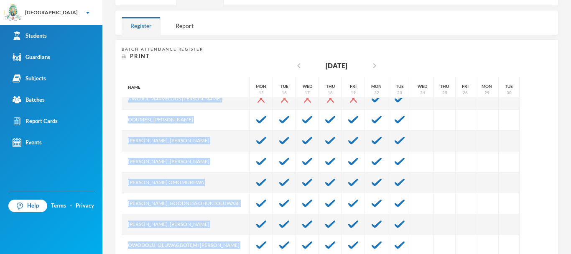
scroll to position [120, 0]
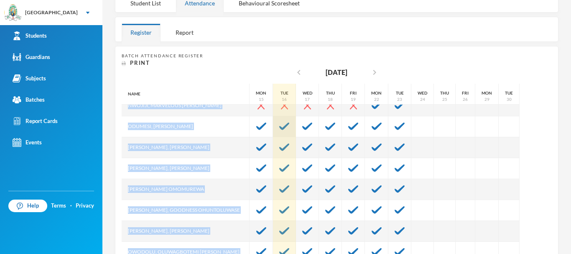
click at [273, 134] on div at bounding box center [284, 126] width 23 height 21
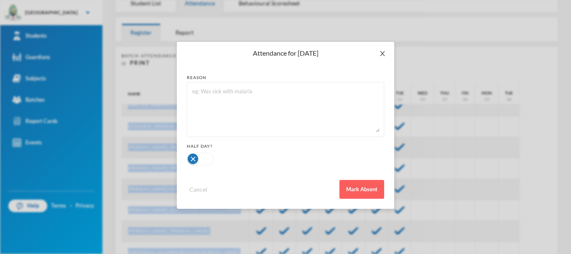
click at [380, 52] on icon "icon: close" at bounding box center [382, 53] width 7 height 7
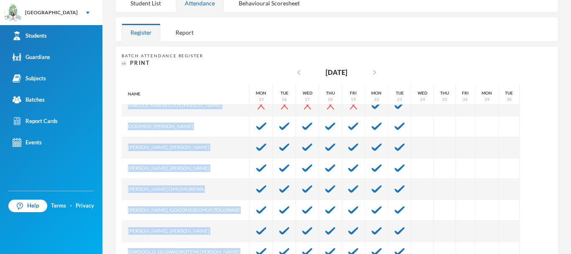
click at [200, 117] on div "Odumesi, [PERSON_NAME]" at bounding box center [186, 126] width 128 height 21
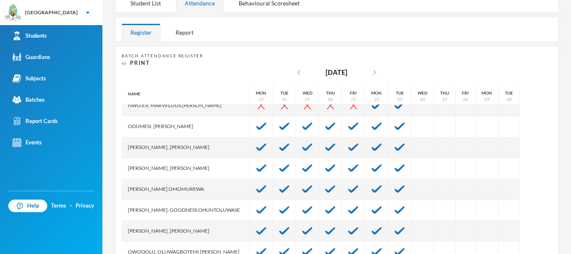
click at [209, 129] on div "Odumesi, [PERSON_NAME]" at bounding box center [186, 126] width 128 height 21
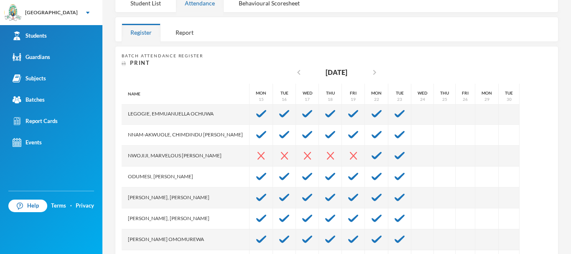
scroll to position [151, 0]
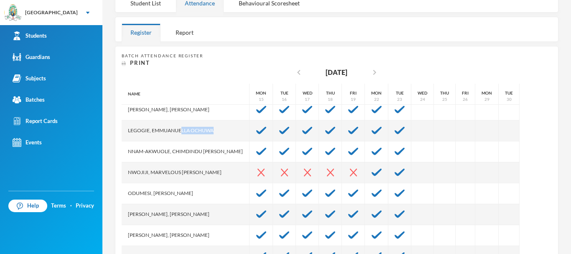
drag, startPoint x: 215, startPoint y: 130, endPoint x: 172, endPoint y: 128, distance: 43.1
click at [172, 128] on div "Legogie, Emmuanuella Ochuwa" at bounding box center [186, 130] width 128 height 21
click at [124, 127] on div "Legogie, Emmuanuella Ochuwa" at bounding box center [186, 130] width 128 height 21
drag, startPoint x: 124, startPoint y: 127, endPoint x: 217, endPoint y: 130, distance: 92.5
click at [217, 130] on div "Legogie, Emmuanuella Ochuwa" at bounding box center [186, 130] width 128 height 21
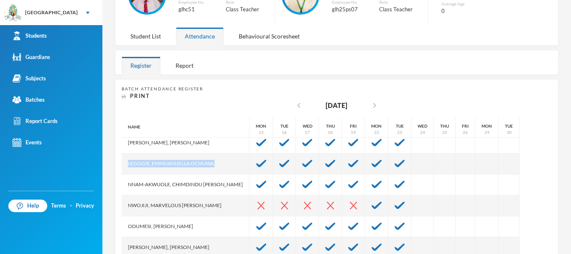
scroll to position [95, 0]
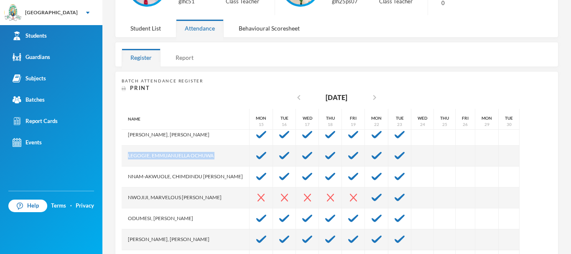
click at [187, 51] on div "Report" at bounding box center [185, 58] width 36 height 18
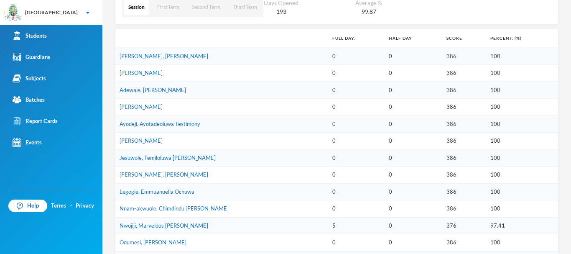
scroll to position [201, 0]
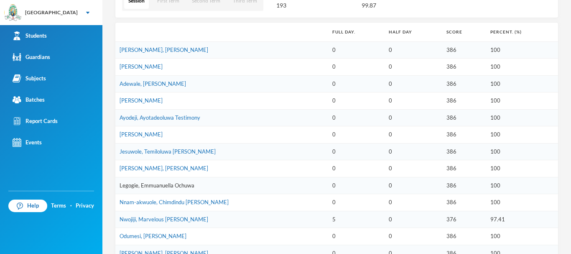
click at [177, 185] on link "Legogie, Emmuanuella Ochuwa" at bounding box center [157, 185] width 75 height 7
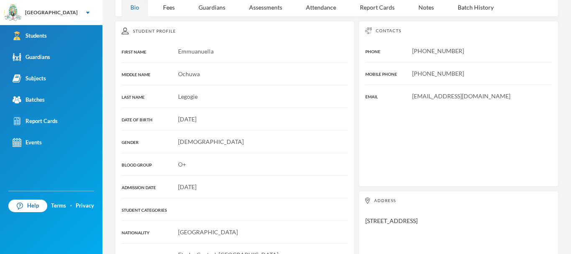
scroll to position [107, 0]
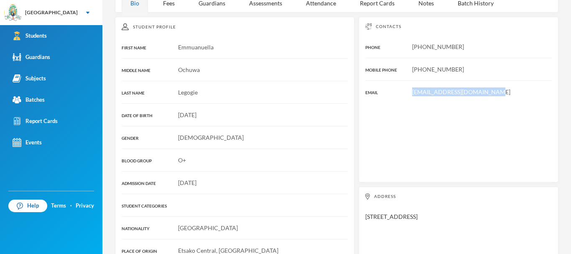
drag, startPoint x: 487, startPoint y: 89, endPoint x: 400, endPoint y: 80, distance: 87.0
click at [400, 80] on div "Contacts PHONE [PHONE_NUMBER] MOBILE PHONE [PHONE_NUMBER] EMAIL [EMAIL_ADDRESS]…" at bounding box center [459, 100] width 200 height 166
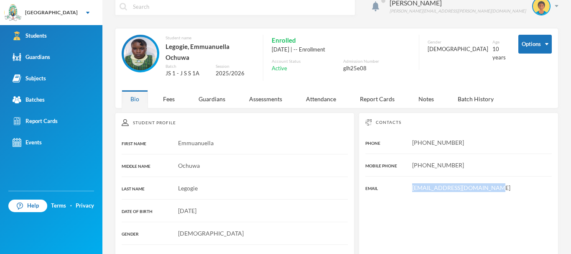
scroll to position [0, 0]
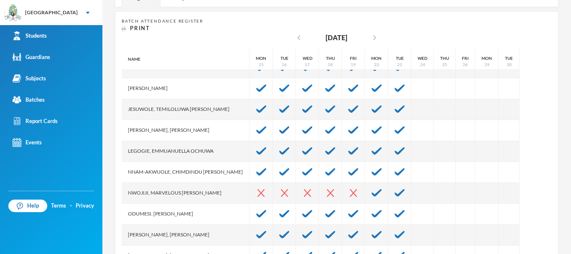
scroll to position [98, 0]
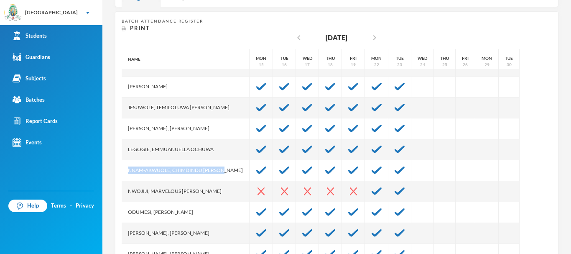
drag, startPoint x: 232, startPoint y: 172, endPoint x: 124, endPoint y: 164, distance: 108.1
click at [124, 164] on div "Nnam-akwuole, Chimdindu [PERSON_NAME]" at bounding box center [186, 170] width 128 height 21
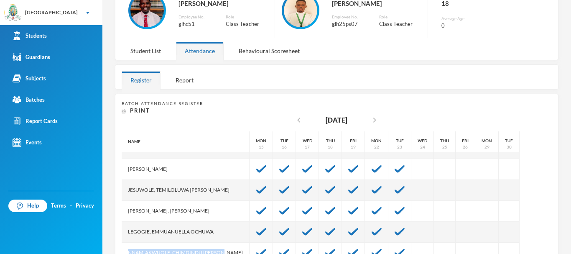
scroll to position [0, 0]
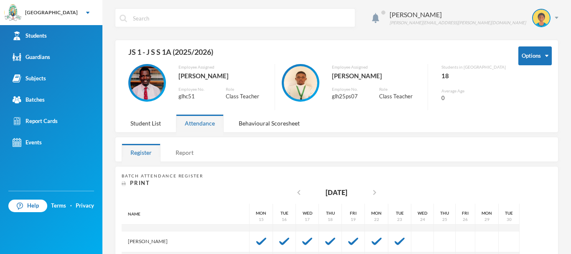
click at [183, 151] on div "Report" at bounding box center [185, 152] width 36 height 18
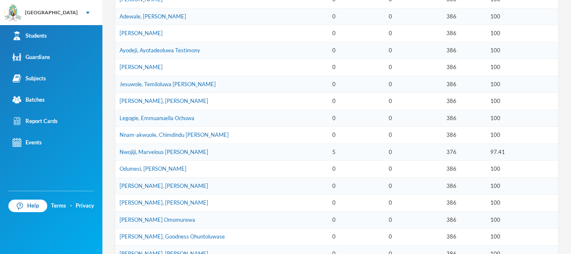
scroll to position [271, 0]
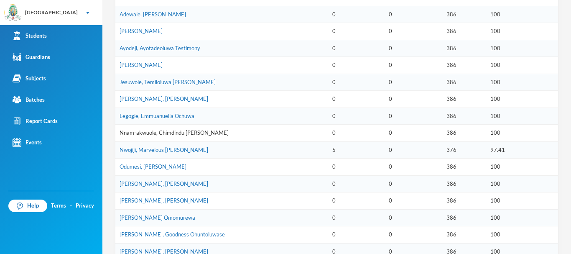
click at [183, 132] on link "Nnam-akwuole, Chimdindu [PERSON_NAME]" at bounding box center [174, 132] width 109 height 7
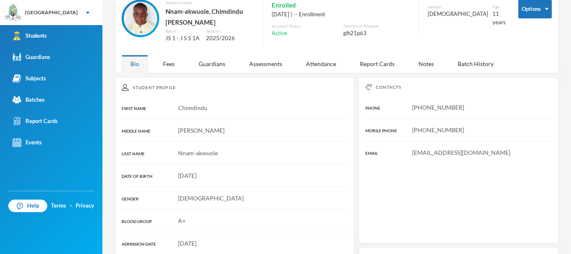
scroll to position [168, 0]
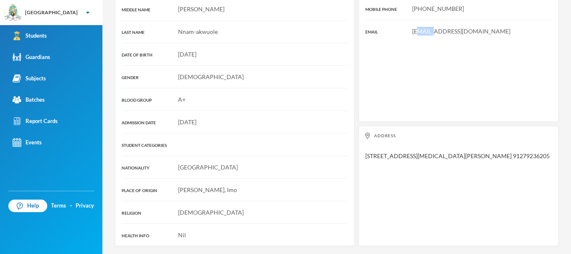
drag, startPoint x: 431, startPoint y: 32, endPoint x: 414, endPoint y: 36, distance: 17.6
click at [414, 36] on div "Contacts PHONE [PHONE_NUMBER] MOBILE PHONE [PHONE_NUMBER] EMAIL [EMAIL_ADDRESS]…" at bounding box center [459, 39] width 200 height 166
